Goal: Task Accomplishment & Management: Manage account settings

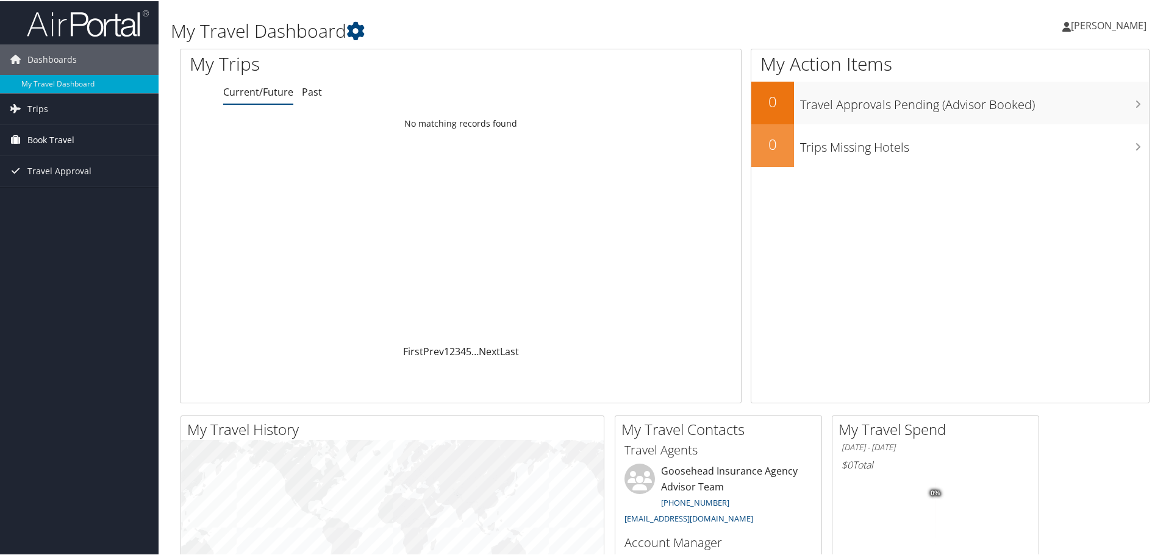
click at [66, 138] on span "Book Travel" at bounding box center [50, 139] width 47 height 30
click at [56, 202] on link "Book/Manage Online Trips" at bounding box center [79, 200] width 159 height 18
click at [44, 198] on link "Book/Manage Online Trips" at bounding box center [79, 200] width 159 height 18
click at [70, 206] on link "Book/Manage Online Trips" at bounding box center [79, 200] width 159 height 18
click at [80, 131] on link "Book Travel" at bounding box center [79, 139] width 159 height 30
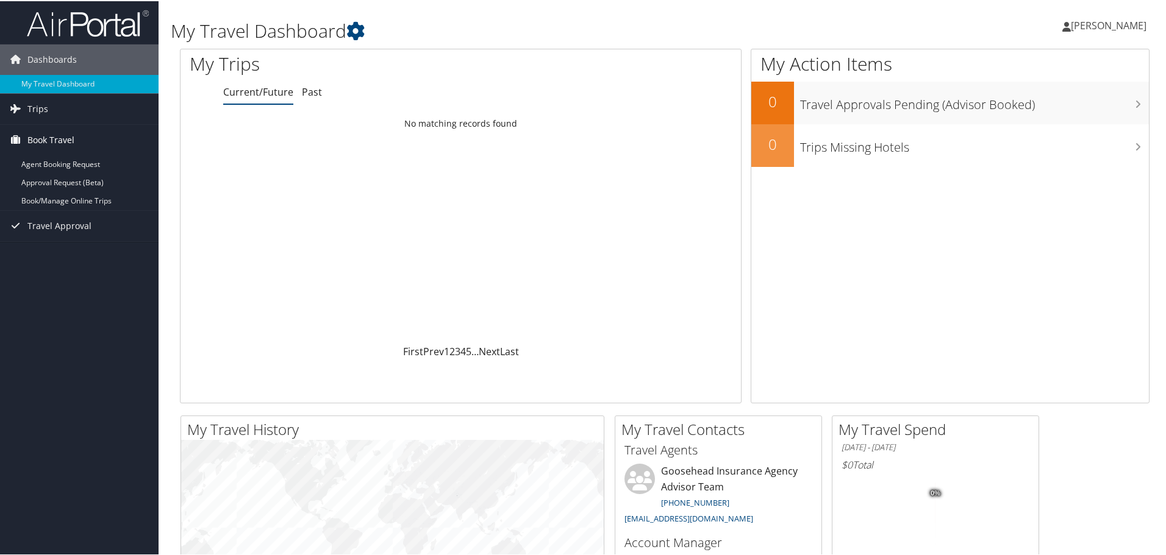
click at [78, 124] on link "Book Travel" at bounding box center [79, 139] width 159 height 30
click at [79, 123] on link "Trips" at bounding box center [79, 108] width 159 height 30
click at [59, 106] on link "Trips" at bounding box center [79, 108] width 159 height 30
click at [55, 131] on link "Current/Future Trips" at bounding box center [79, 132] width 159 height 18
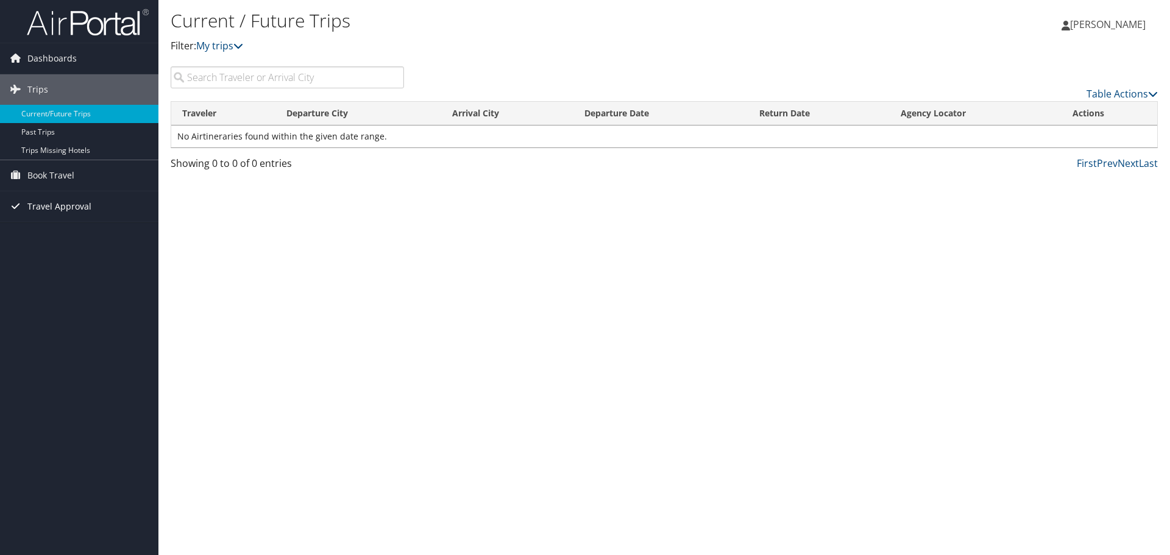
click at [51, 208] on span "Travel Approval" at bounding box center [59, 206] width 64 height 30
click at [62, 229] on link "Pending Trip Approvals" at bounding box center [79, 231] width 159 height 18
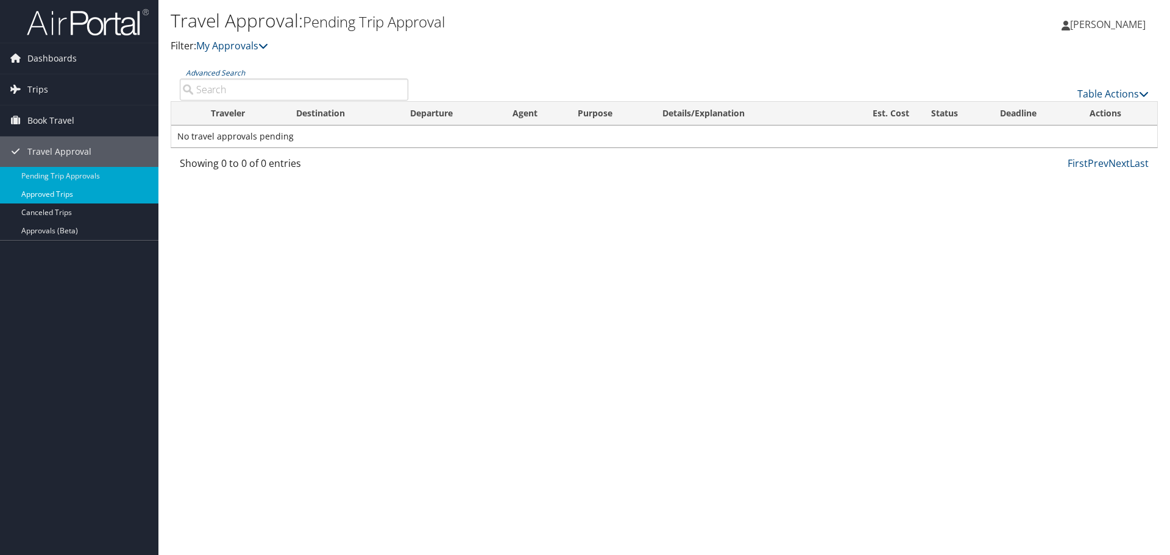
click at [62, 191] on link "Approved Trips" at bounding box center [79, 194] width 159 height 18
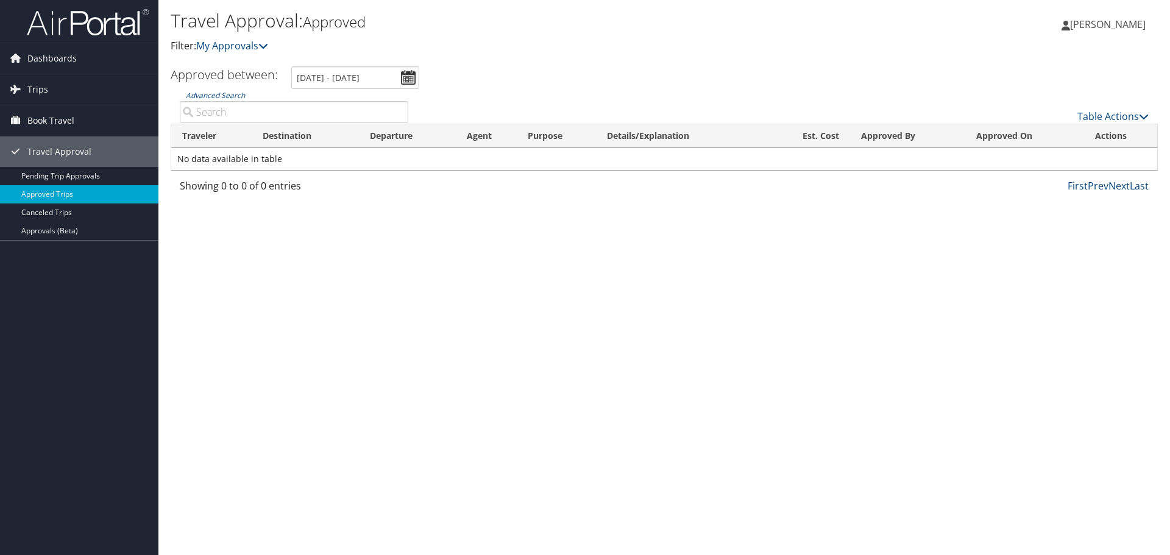
click at [77, 124] on link "Book Travel" at bounding box center [79, 120] width 159 height 30
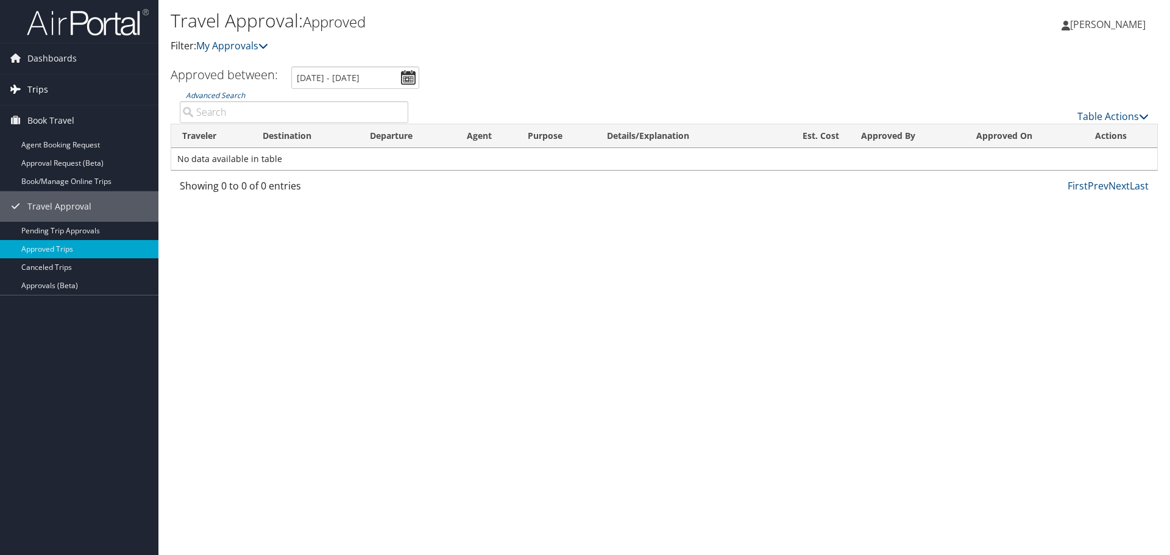
click at [48, 90] on link "Trips" at bounding box center [79, 89] width 159 height 30
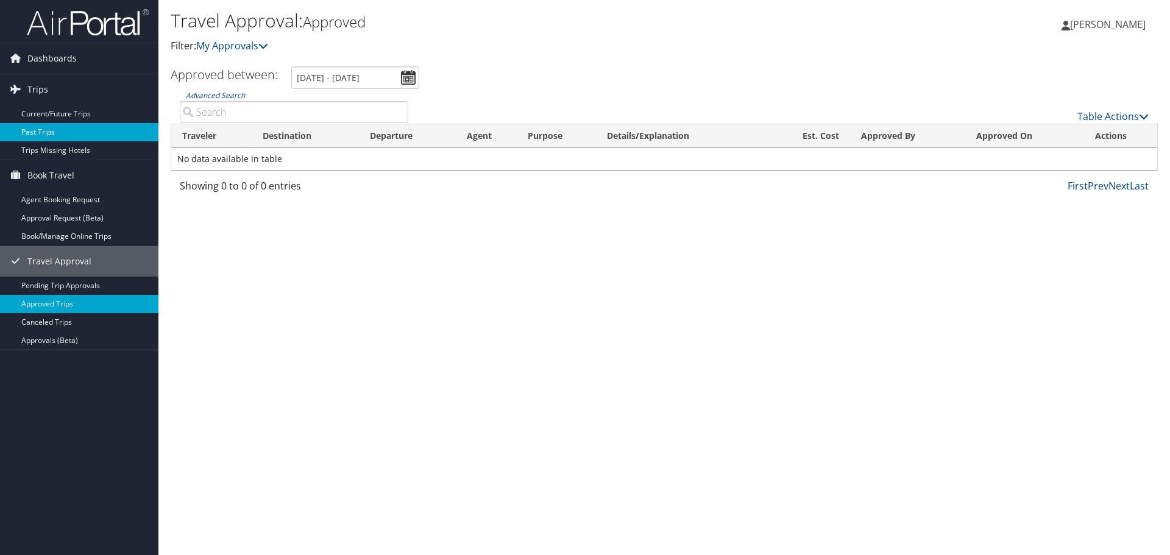
click at [44, 138] on link "Past Trips" at bounding box center [79, 132] width 159 height 18
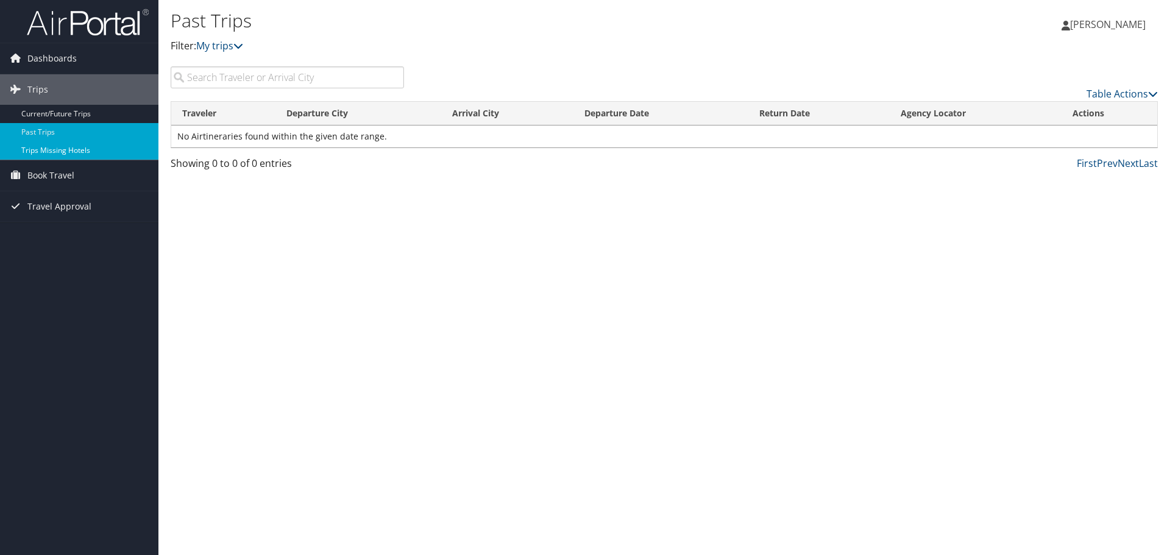
click at [38, 154] on link "Trips Missing Hotels" at bounding box center [79, 150] width 159 height 18
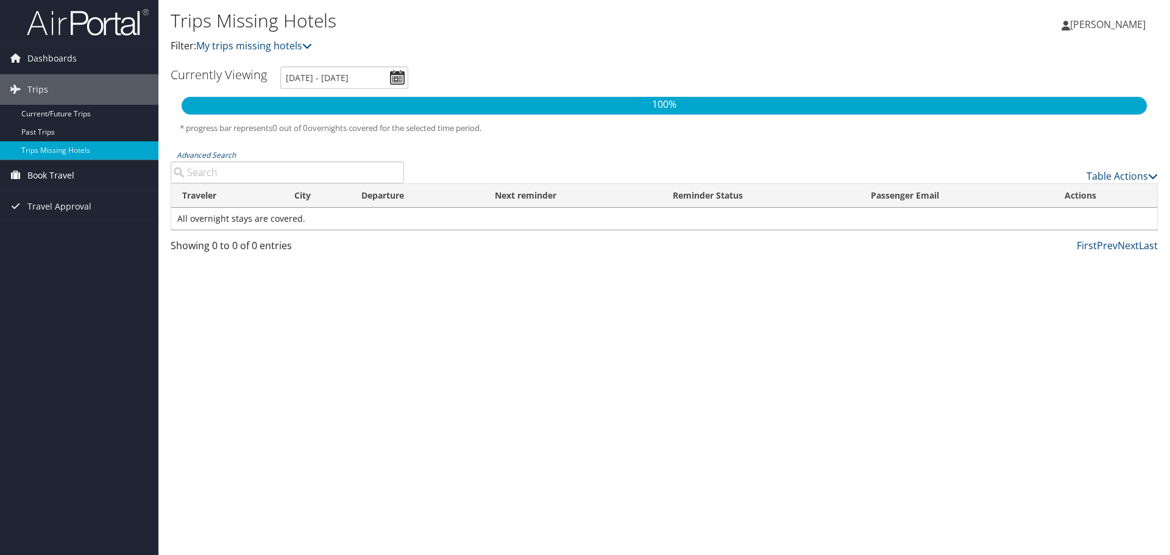
click at [64, 169] on span "Book Travel" at bounding box center [50, 175] width 47 height 30
click at [40, 233] on link "Book/Manage Online Trips" at bounding box center [79, 236] width 159 height 18
